Goal: Find specific page/section: Find specific page/section

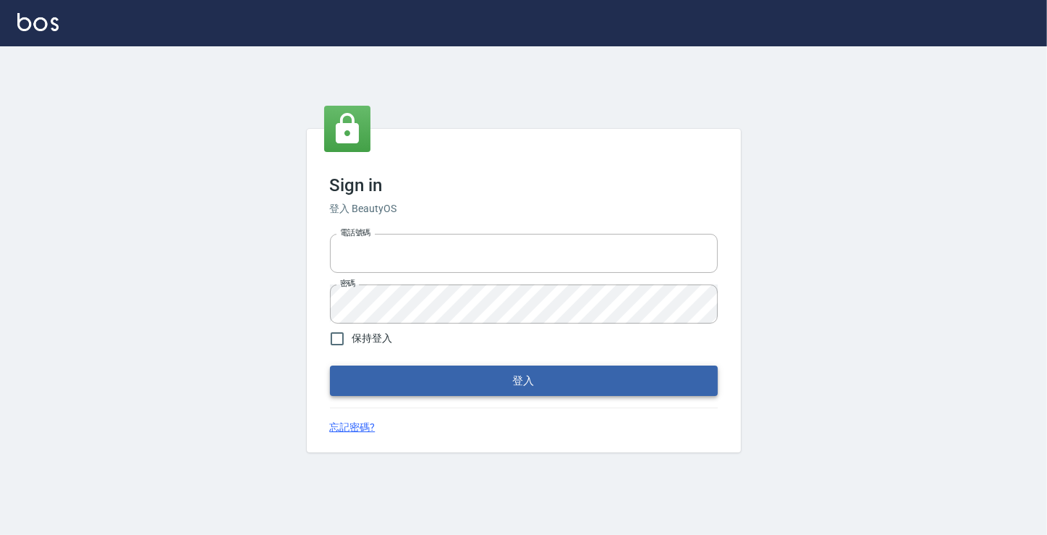
type input "6430581"
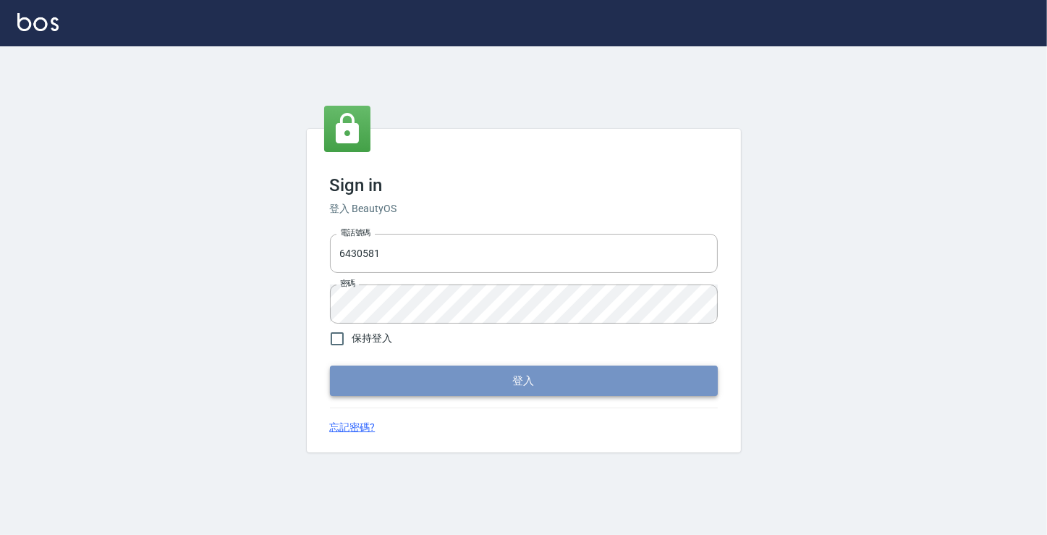
click at [386, 377] on button "登入" at bounding box center [524, 380] width 388 height 30
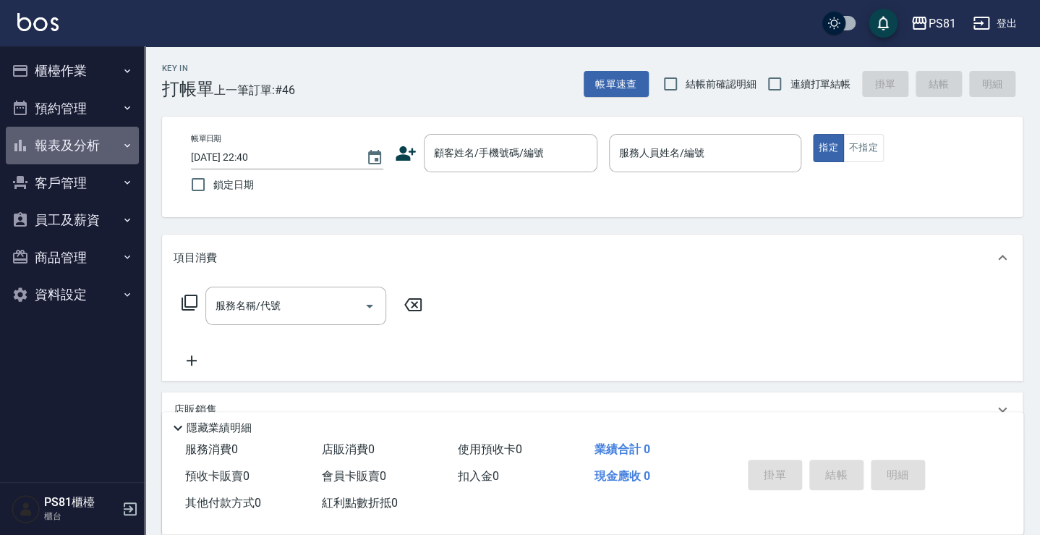
click at [64, 148] on button "報表及分析" at bounding box center [72, 146] width 133 height 38
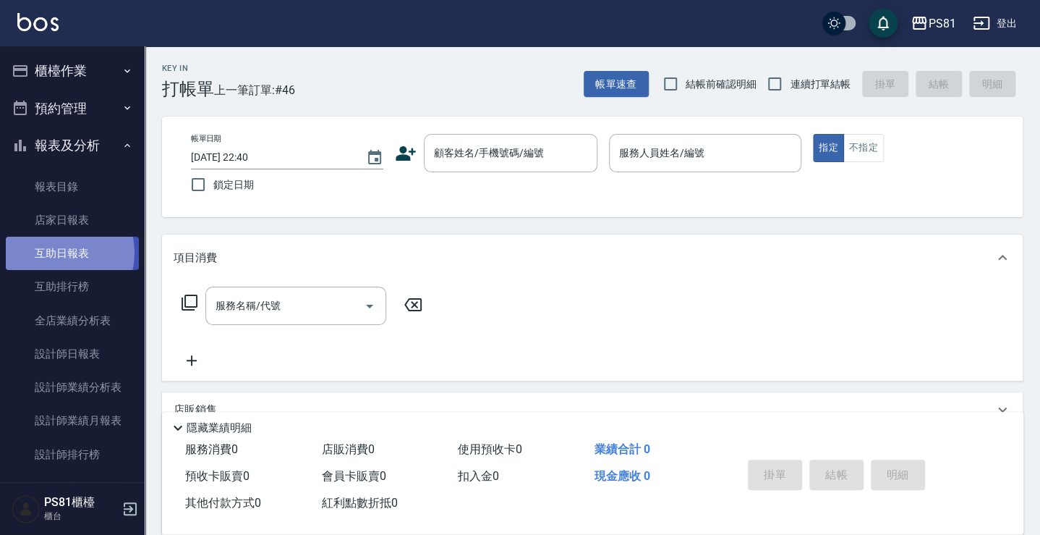
click at [55, 253] on link "互助日報表" at bounding box center [72, 253] width 133 height 33
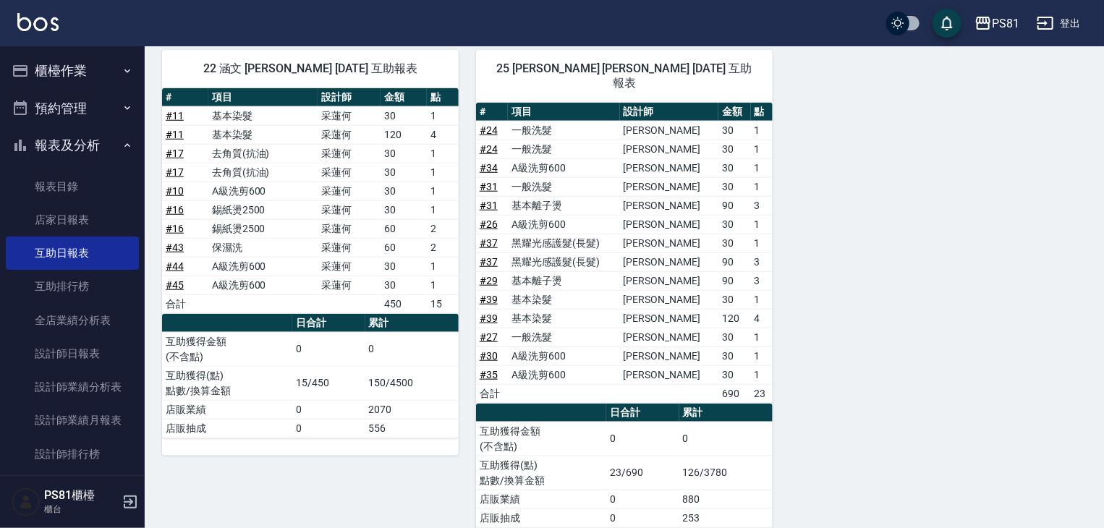
scroll to position [538, 0]
